Goal: Check status: Check status

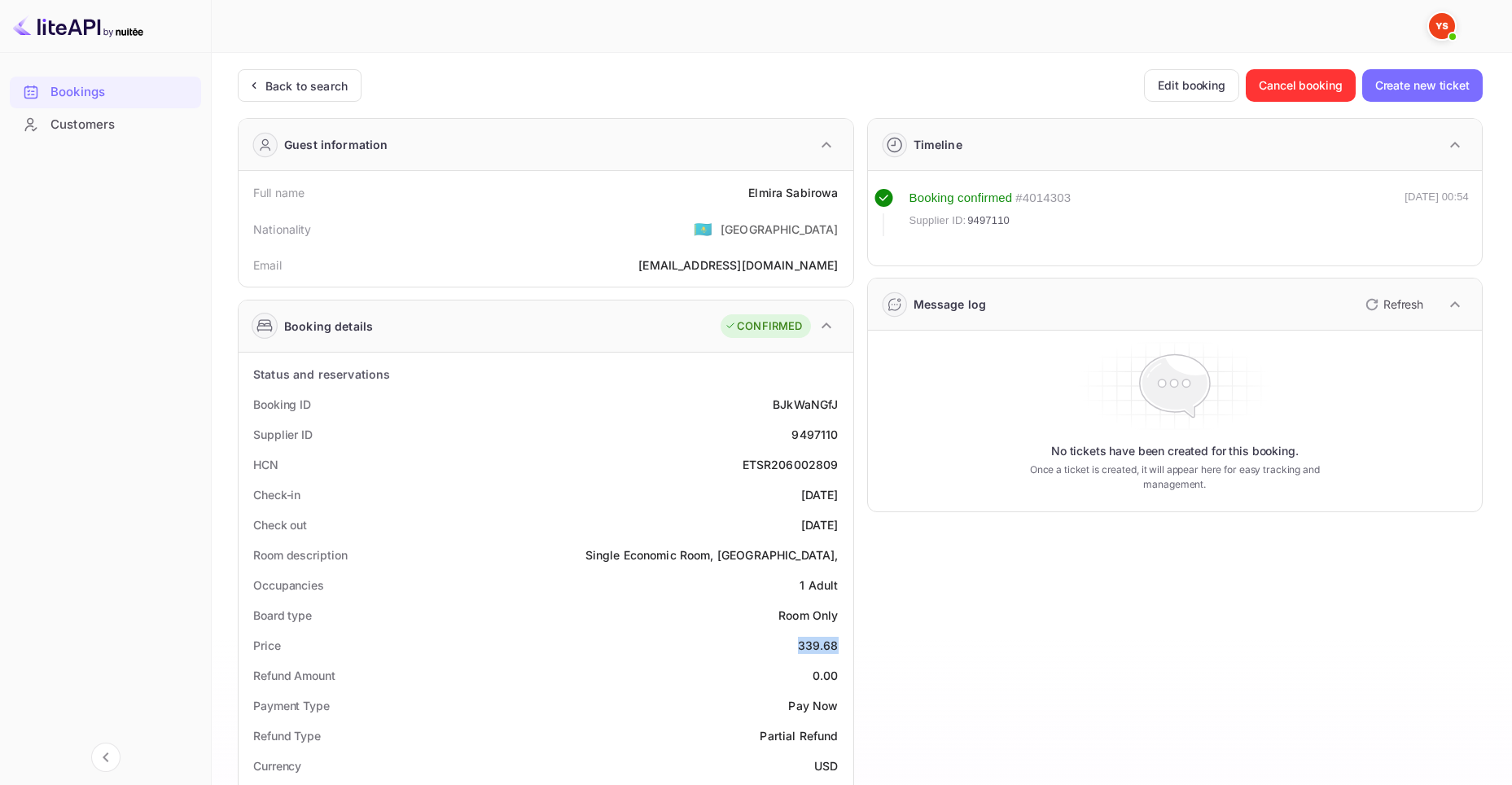
click at [108, 83] on div "Bookings" at bounding box center [121, 92] width 142 height 19
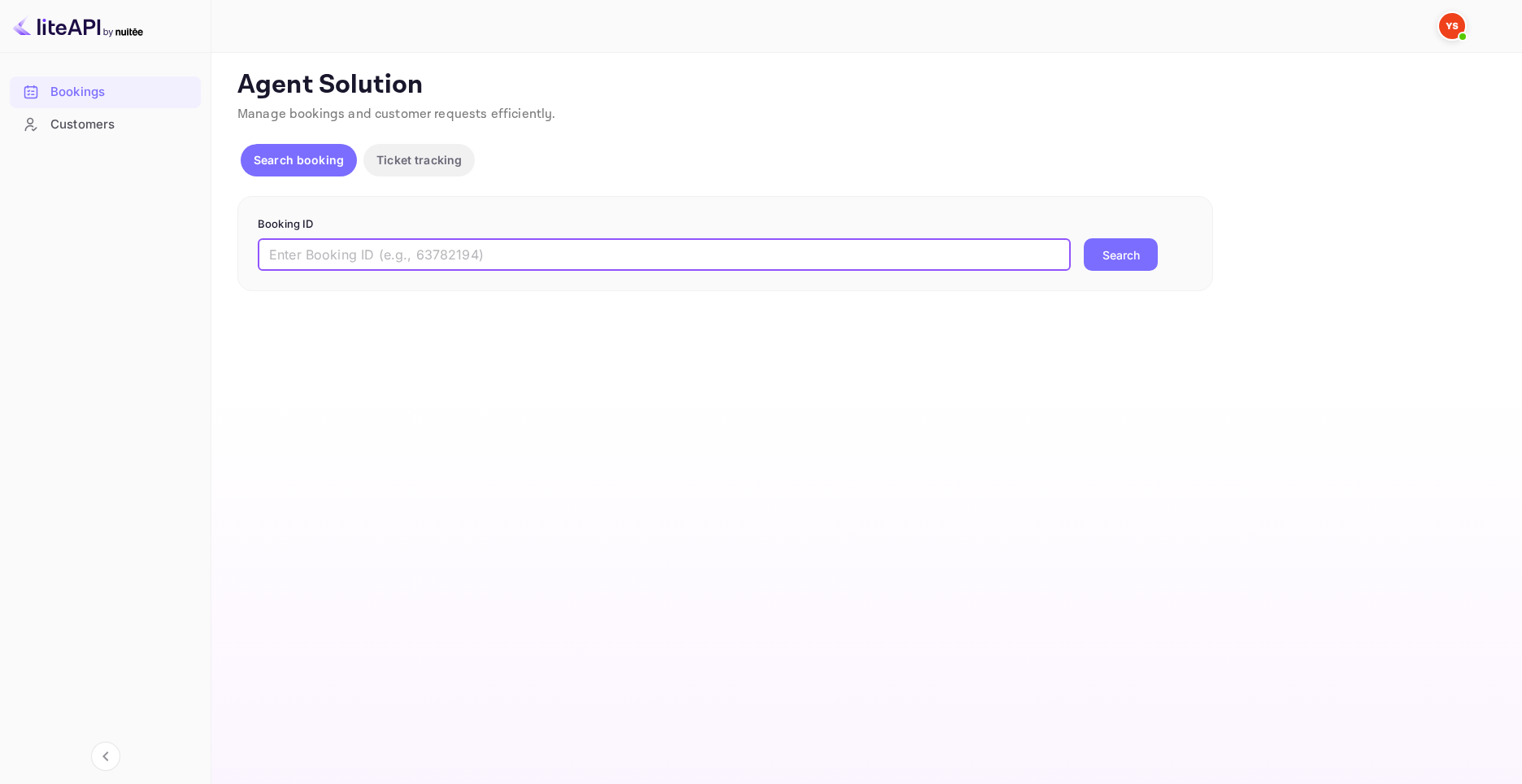
click at [363, 246] on input "text" at bounding box center [664, 255] width 813 height 33
paste input "9336751"
type input "9336751"
click at [1103, 247] on button "Search" at bounding box center [1120, 255] width 74 height 33
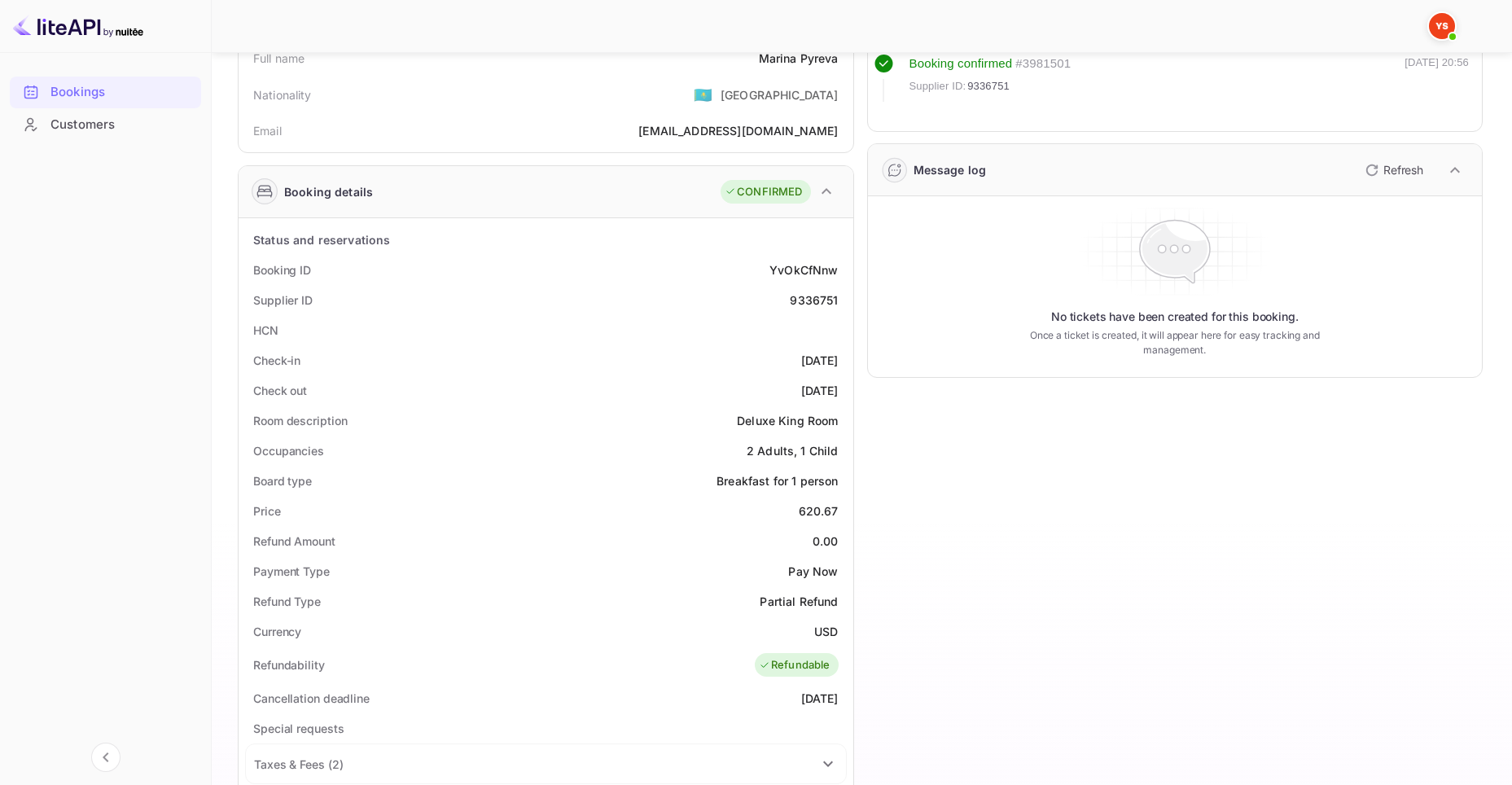
scroll to position [163, 0]
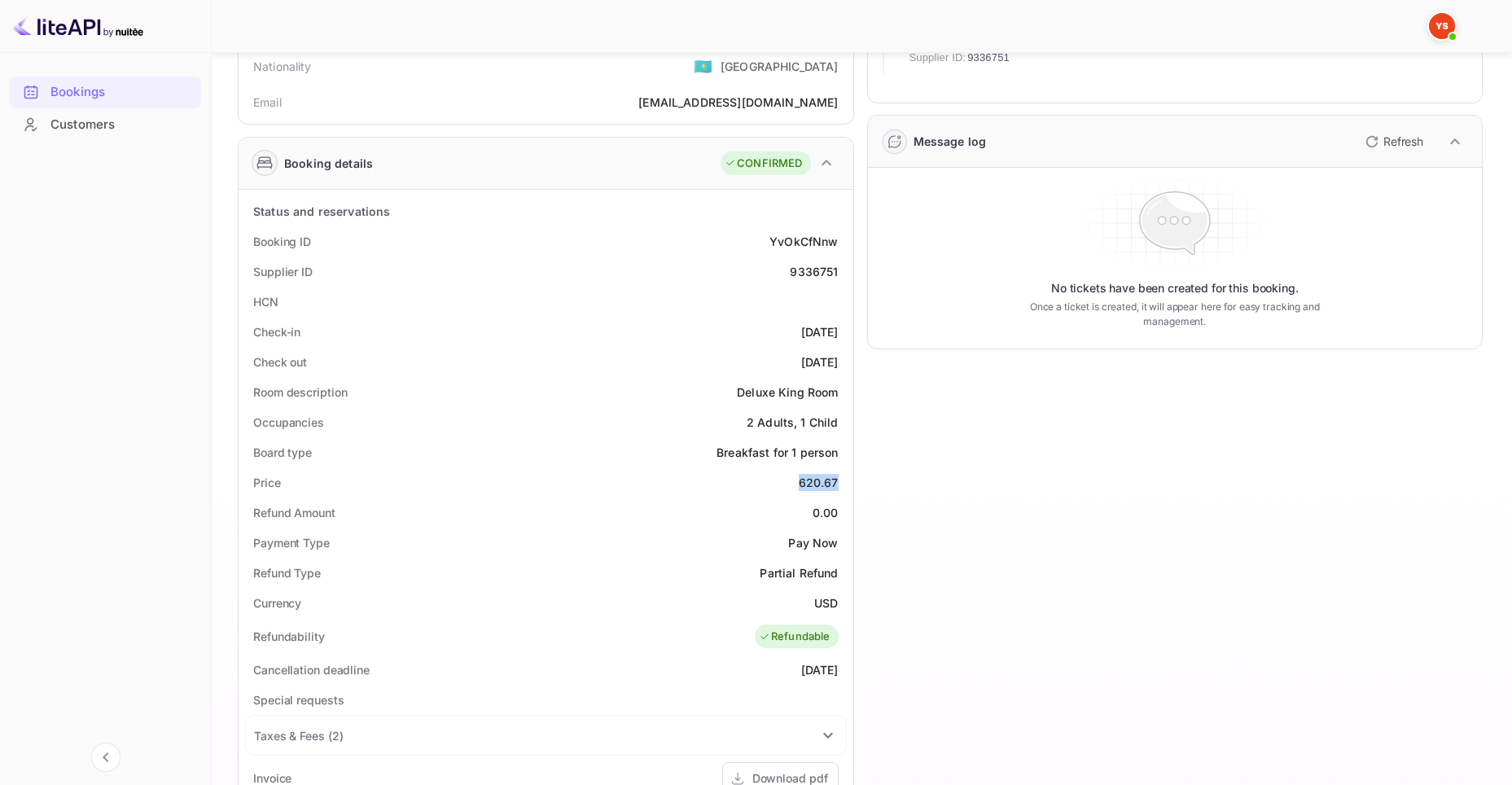
drag, startPoint x: 800, startPoint y: 482, endPoint x: 835, endPoint y: 482, distance: 35.0
click at [835, 482] on div "620.67" at bounding box center [819, 482] width 40 height 17
copy div "620.67"
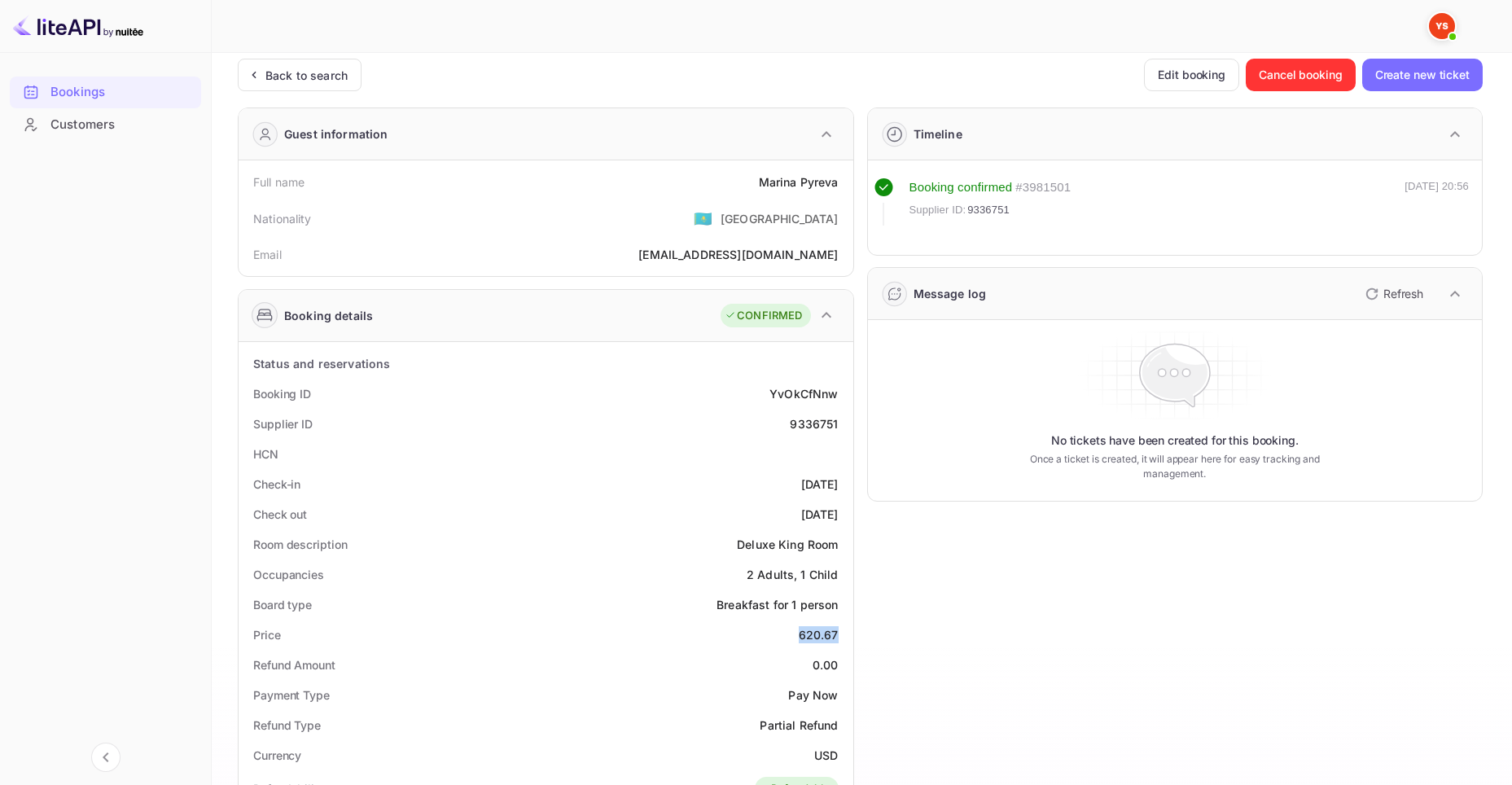
scroll to position [0, 0]
